Goal: Information Seeking & Learning: Compare options

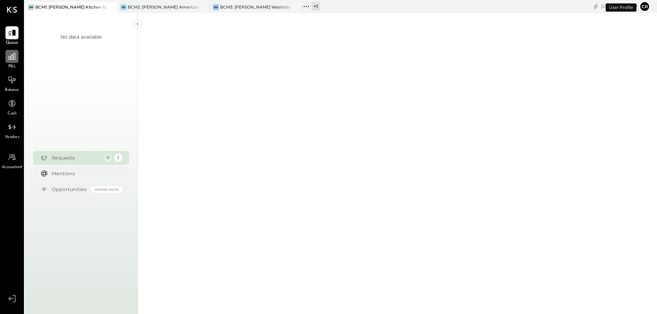
click at [12, 63] on div at bounding box center [11, 56] width 13 height 13
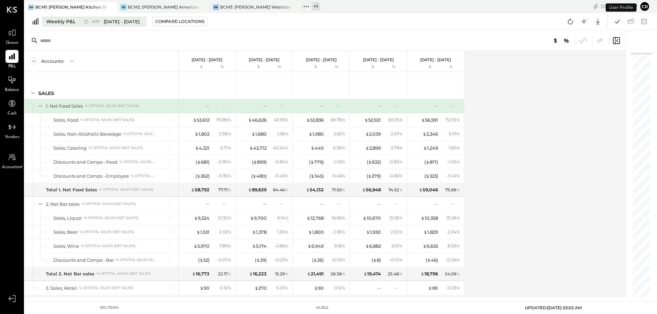
click at [65, 19] on div "Weekly P&L" at bounding box center [60, 21] width 29 height 7
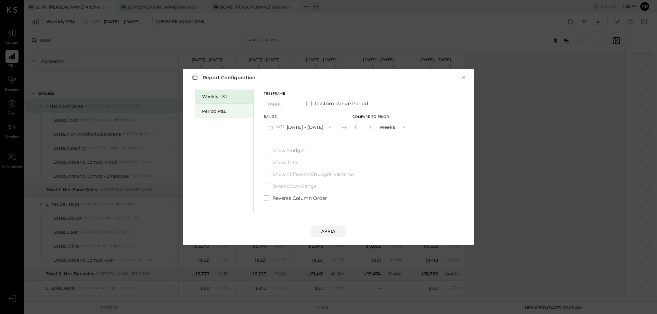
click at [202, 107] on div "Period P&L" at bounding box center [224, 111] width 58 height 14
click at [266, 150] on span at bounding box center [266, 150] width 5 height 5
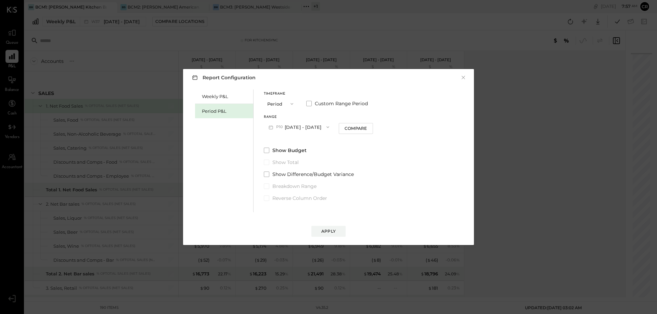
click at [330, 127] on icon "button" at bounding box center [327, 126] width 5 height 5
click at [323, 141] on div "P09 [DATE] - [DATE]" at bounding box center [303, 142] width 78 height 14
click at [327, 232] on div "Apply" at bounding box center [328, 231] width 14 height 6
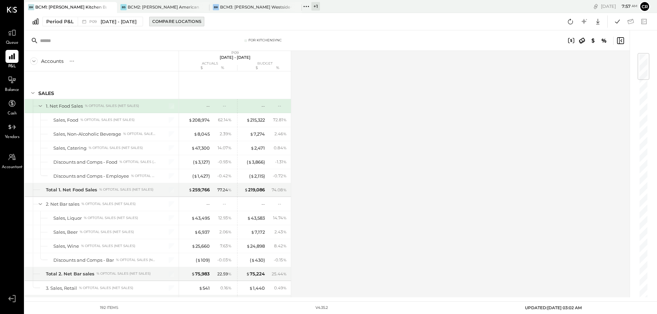
click at [188, 22] on div "Compare Locations" at bounding box center [176, 21] width 49 height 6
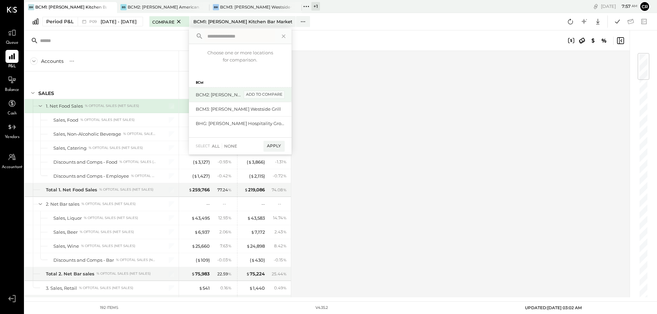
click at [280, 97] on div "add to compare" at bounding box center [263, 95] width 41 height 8
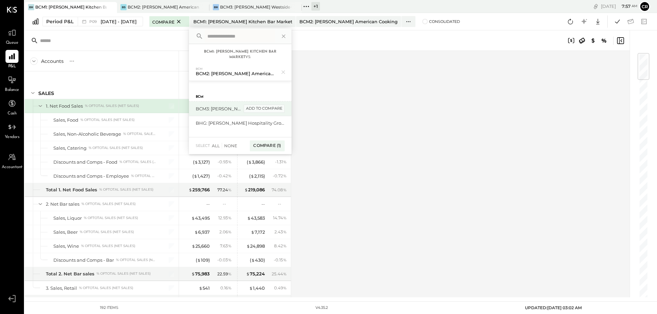
click at [276, 111] on div "add to compare" at bounding box center [263, 109] width 41 height 8
click at [280, 149] on div "Compare (2)" at bounding box center [267, 148] width 36 height 11
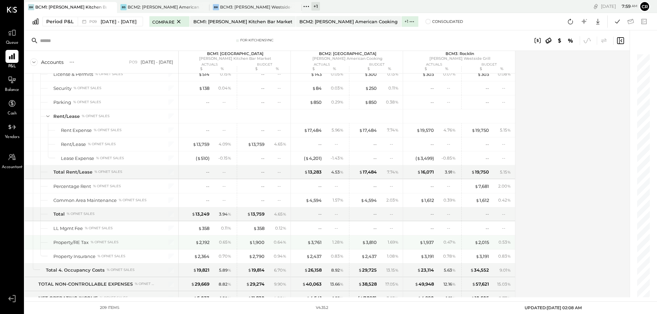
scroll to position [2394, 0]
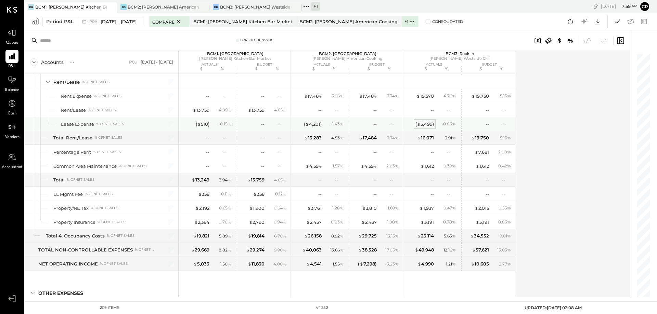
click at [428, 125] on div "( $ 3,499 )" at bounding box center [424, 124] width 18 height 6
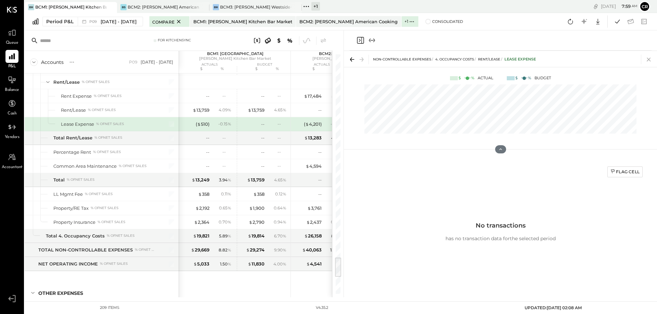
click at [648, 61] on icon at bounding box center [649, 60] width 10 height 10
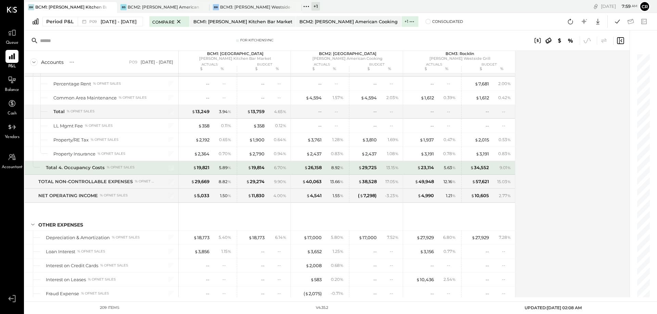
scroll to position [2496, 0]
